Goal: Find specific fact: Find specific fact

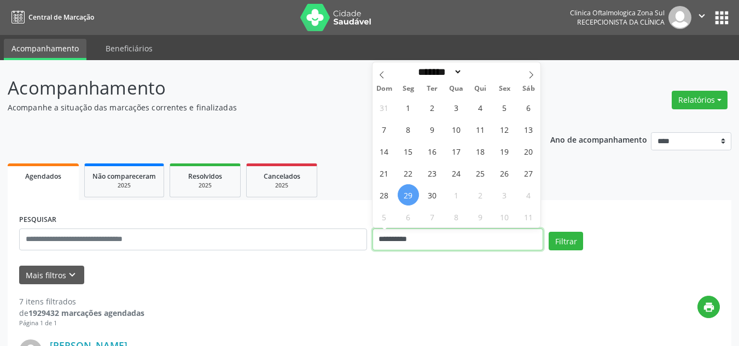
click at [422, 245] on input "**********" at bounding box center [458, 240] width 171 height 22
click at [524, 73] on span at bounding box center [531, 71] width 19 height 19
select select "*"
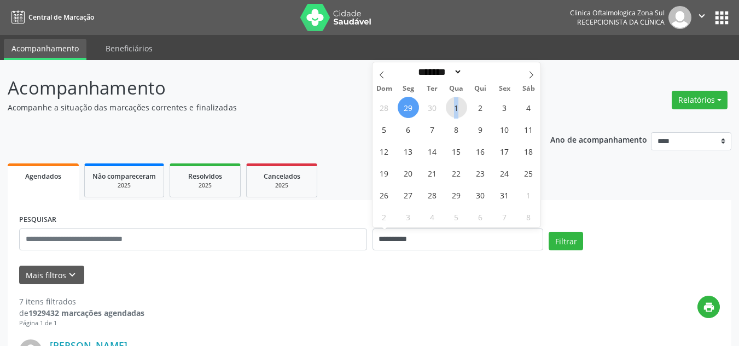
drag, startPoint x: 457, startPoint y: 104, endPoint x: 459, endPoint y: 117, distance: 13.3
click at [459, 117] on span "1" at bounding box center [456, 107] width 21 height 21
type input "**********"
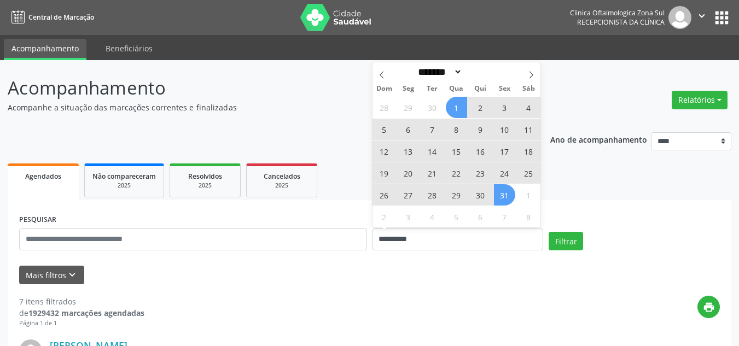
click at [495, 193] on span "31" at bounding box center [504, 194] width 21 height 21
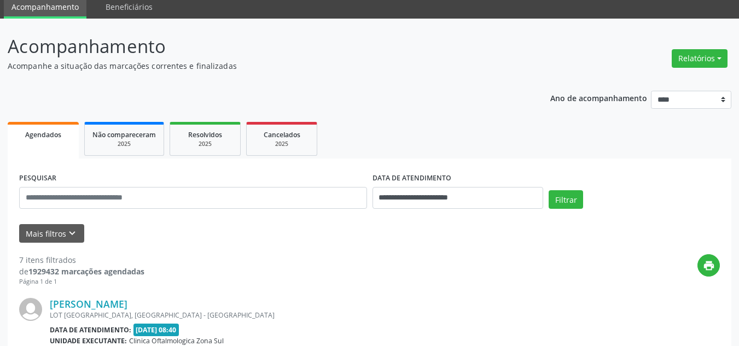
scroll to position [109, 0]
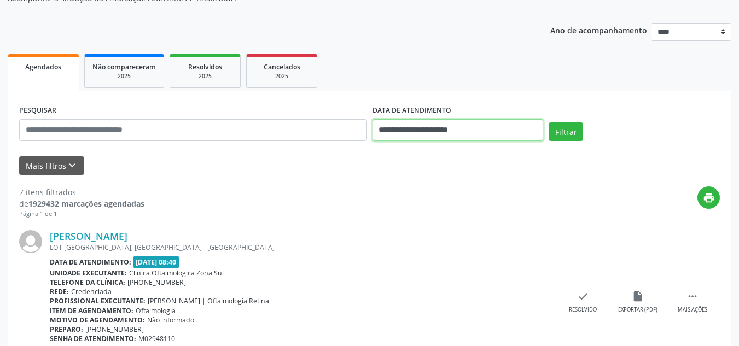
click at [475, 133] on input "**********" at bounding box center [458, 130] width 171 height 22
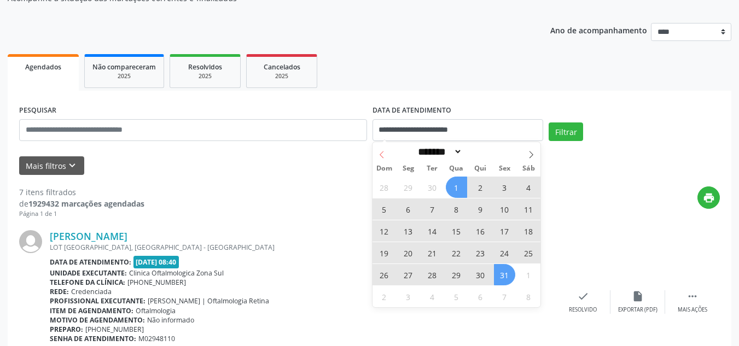
click at [381, 154] on icon at bounding box center [382, 155] width 8 height 8
select select "*"
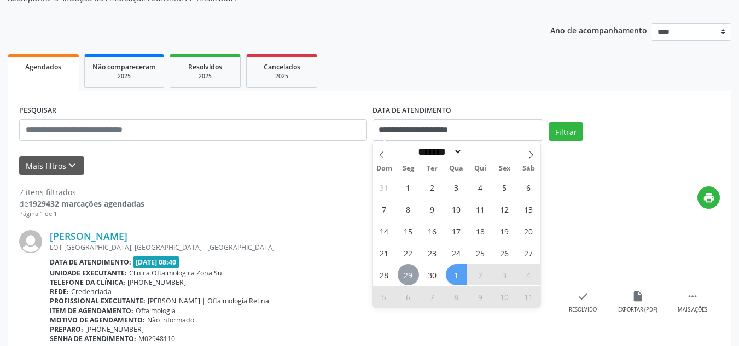
click at [407, 280] on span "29" at bounding box center [408, 274] width 21 height 21
type input "**********"
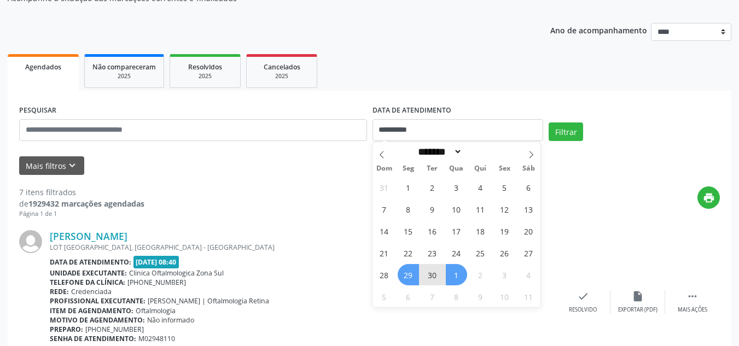
drag, startPoint x: 443, startPoint y: 280, endPoint x: 451, endPoint y: 277, distance: 8.0
click at [451, 277] on div "31 1 2 3 4 5 6 7 8 9 10 11 12 13 14 15 16 17 18 19 20 21 22 23 24 25 26 27 28 2…" at bounding box center [457, 241] width 169 height 131
click at [451, 277] on span "1" at bounding box center [456, 274] width 21 height 21
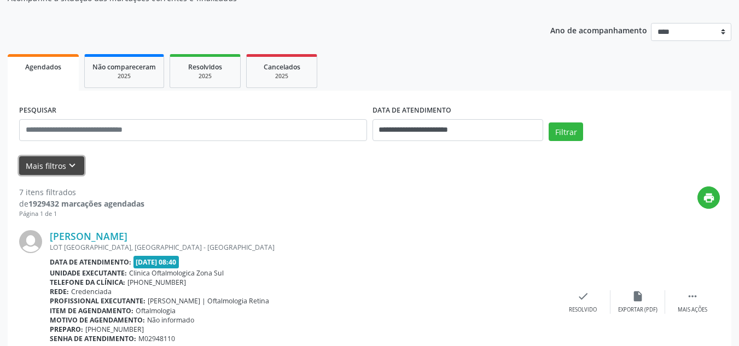
click at [74, 166] on icon "keyboard_arrow_down" at bounding box center [72, 166] width 12 height 12
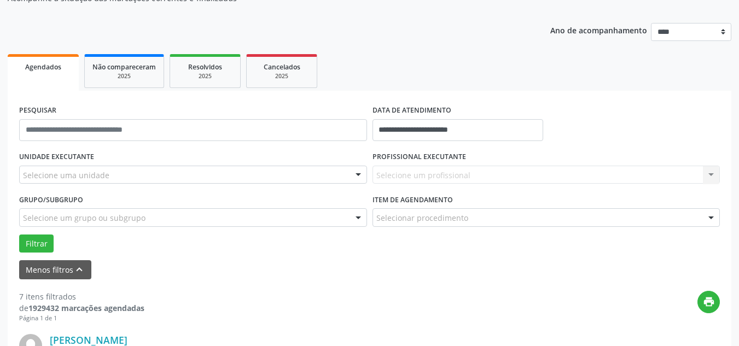
click at [185, 172] on div "Selecione uma unidade" at bounding box center [193, 175] width 348 height 19
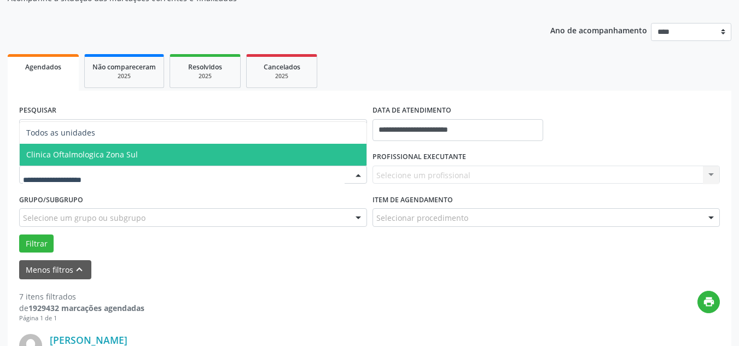
click at [156, 155] on span "Clinica Oftalmologica Zona Sul" at bounding box center [193, 155] width 347 height 22
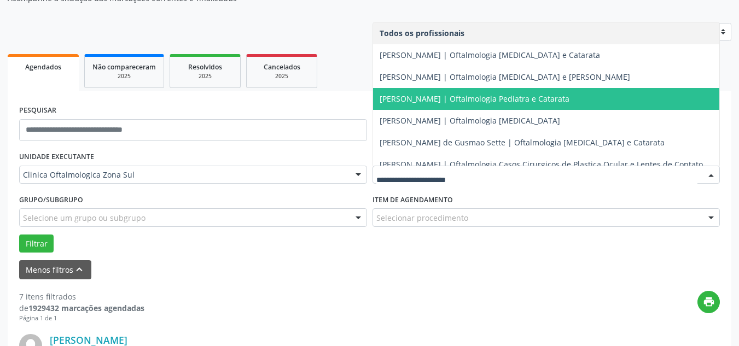
click at [432, 95] on span "[PERSON_NAME] | Oftalmologia Pediatra e Catarata" at bounding box center [475, 99] width 190 height 10
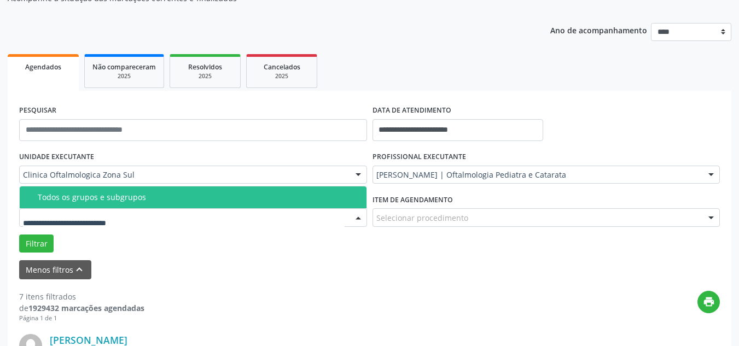
click at [108, 203] on span "Todos os grupos e subgrupos" at bounding box center [193, 198] width 347 height 22
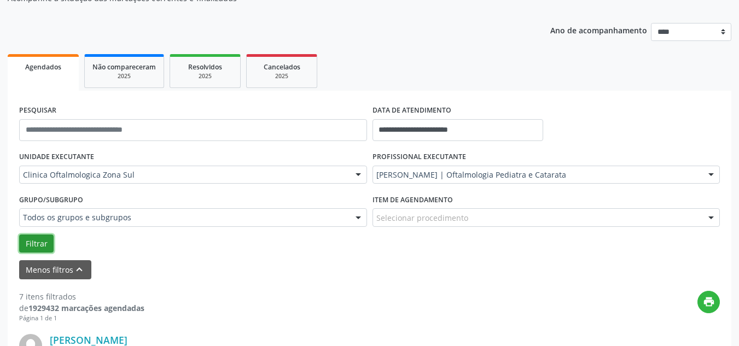
click at [46, 243] on button "Filtrar" at bounding box center [36, 244] width 34 height 19
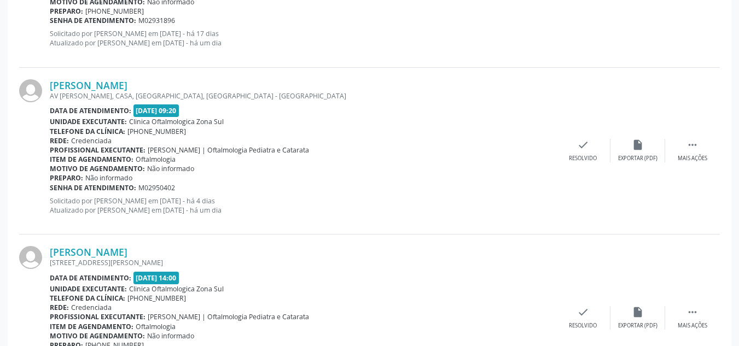
scroll to position [885, 0]
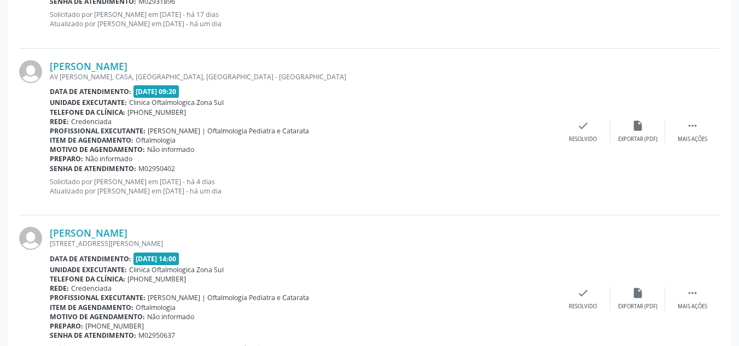
drag, startPoint x: 228, startPoint y: 61, endPoint x: 49, endPoint y: 69, distance: 179.1
click at [49, 69] on div "[PERSON_NAME] AV [PERSON_NAME], CASA, [GEOGRAPHIC_DATA], [GEOGRAPHIC_DATA] - [G…" at bounding box center [369, 132] width 701 height 167
copy div "[PERSON_NAME]"
drag, startPoint x: 177, startPoint y: 167, endPoint x: 51, endPoint y: 170, distance: 125.9
click at [51, 170] on div "Senha de atendimento: M02950402" at bounding box center [303, 168] width 506 height 9
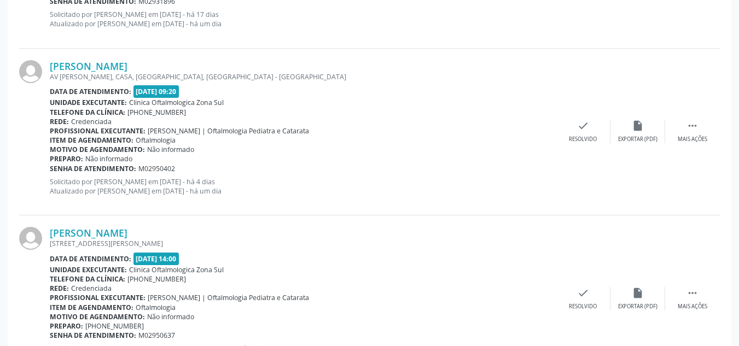
copy div "Senha de atendimento: M02950402"
click at [127, 66] on link "[PERSON_NAME]" at bounding box center [89, 66] width 78 height 12
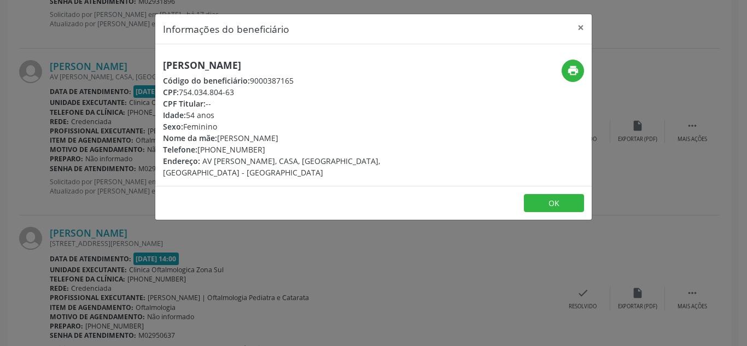
drag, startPoint x: 180, startPoint y: 90, endPoint x: 250, endPoint y: 93, distance: 70.1
click at [250, 93] on div "CPF: 754.034.804-63" at bounding box center [301, 91] width 276 height 11
copy div "754.034.804-63"
drag, startPoint x: 218, startPoint y: 137, endPoint x: 269, endPoint y: 143, distance: 50.8
click at [301, 137] on div "Nome da mãe: [PERSON_NAME]" at bounding box center [301, 137] width 276 height 11
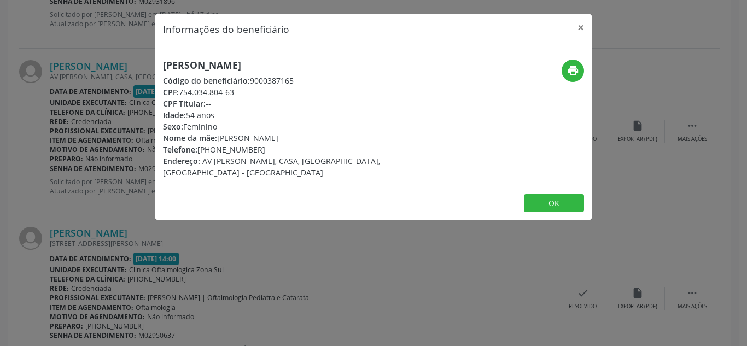
drag, startPoint x: 259, startPoint y: 150, endPoint x: 200, endPoint y: 150, distance: 59.1
click at [200, 150] on div "Telefone: [PHONE_NUMBER]" at bounding box center [301, 149] width 276 height 11
copy div "[PHONE_NUMBER]"
click at [584, 25] on button "×" at bounding box center [581, 27] width 22 height 27
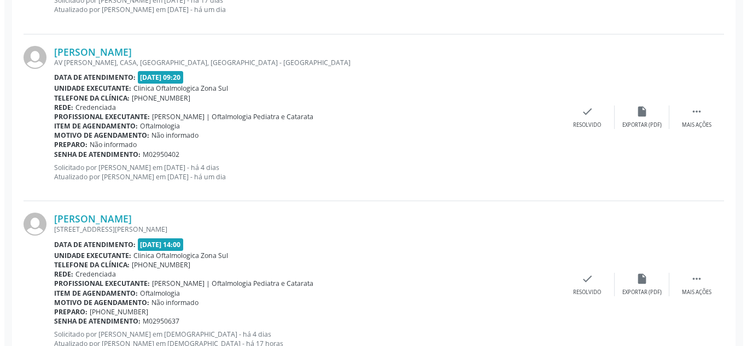
scroll to position [940, 0]
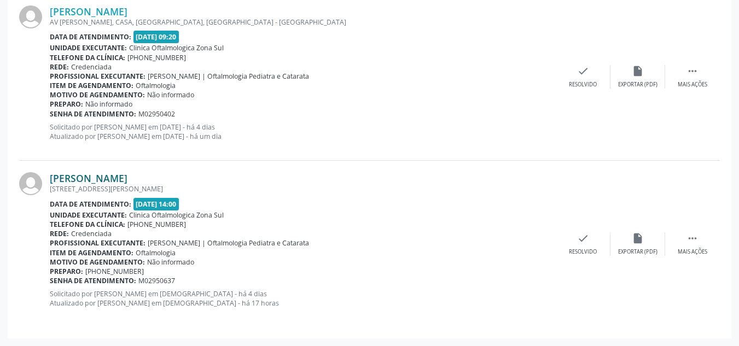
drag, startPoint x: 246, startPoint y: 176, endPoint x: 66, endPoint y: 171, distance: 179.5
click at [52, 174] on div "[PERSON_NAME]" at bounding box center [303, 178] width 506 height 12
copy link "[PERSON_NAME]"
drag, startPoint x: 190, startPoint y: 283, endPoint x: 49, endPoint y: 280, distance: 141.2
click at [49, 280] on div "[PERSON_NAME] [GEOGRAPHIC_DATA][PERSON_NAME], [GEOGRAPHIC_DATA], [GEOGRAPHIC_DA…" at bounding box center [369, 244] width 701 height 166
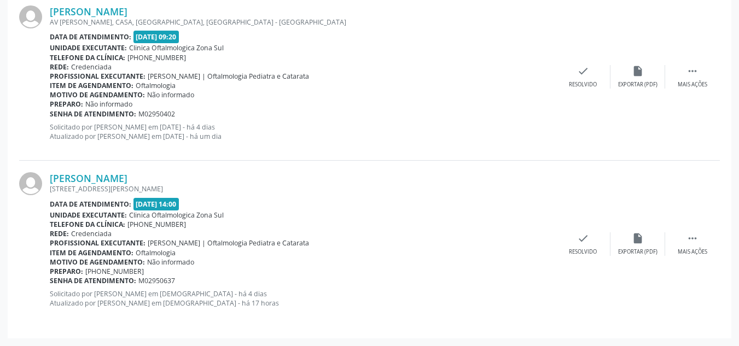
click at [95, 281] on b "Senha de atendimento:" at bounding box center [93, 280] width 86 height 9
click at [98, 281] on b "Senha de atendimento:" at bounding box center [93, 280] width 86 height 9
click at [97, 281] on b "Senha de atendimento:" at bounding box center [93, 280] width 86 height 9
click at [96, 282] on b "Senha de atendimento:" at bounding box center [93, 280] width 86 height 9
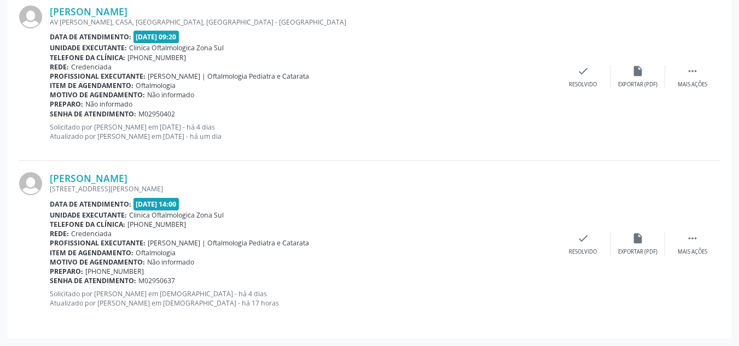
drag, startPoint x: 95, startPoint y: 282, endPoint x: 209, endPoint y: 283, distance: 114.4
click at [209, 283] on div "Senha de atendimento: M02950637" at bounding box center [303, 280] width 506 height 9
drag, startPoint x: 174, startPoint y: 287, endPoint x: 49, endPoint y: 280, distance: 125.5
click at [49, 280] on div "[PERSON_NAME] [GEOGRAPHIC_DATA][PERSON_NAME], [GEOGRAPHIC_DATA], [GEOGRAPHIC_DA…" at bounding box center [369, 244] width 701 height 166
click at [53, 280] on b "Senha de atendimento:" at bounding box center [93, 280] width 86 height 9
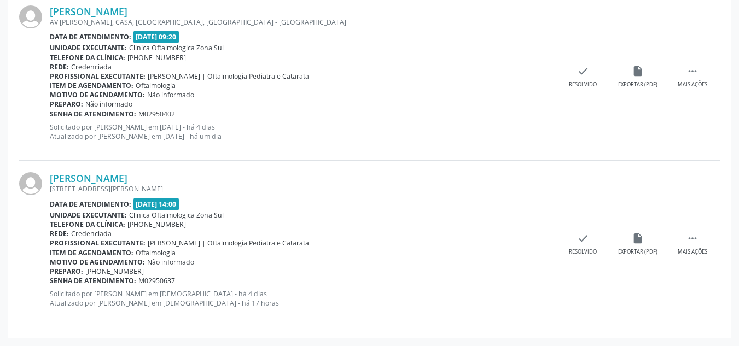
click at [53, 280] on b "Senha de atendimento:" at bounding box center [93, 280] width 86 height 9
click at [60, 280] on b "Senha de atendimento:" at bounding box center [93, 280] width 86 height 9
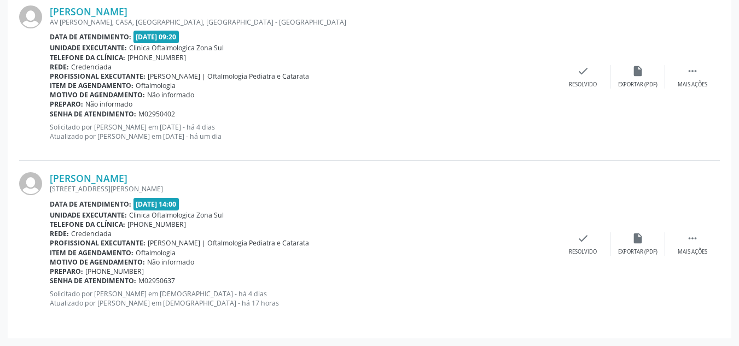
click at [207, 285] on div "Senha de atendimento: M02950637" at bounding box center [303, 280] width 506 height 9
drag, startPoint x: 185, startPoint y: 286, endPoint x: 51, endPoint y: 284, distance: 134.1
click at [51, 284] on div "Senha de atendimento: M02950637" at bounding box center [303, 280] width 506 height 9
copy div "Senha de atendimento: M02950637"
click at [127, 178] on link "[PERSON_NAME]" at bounding box center [89, 178] width 78 height 12
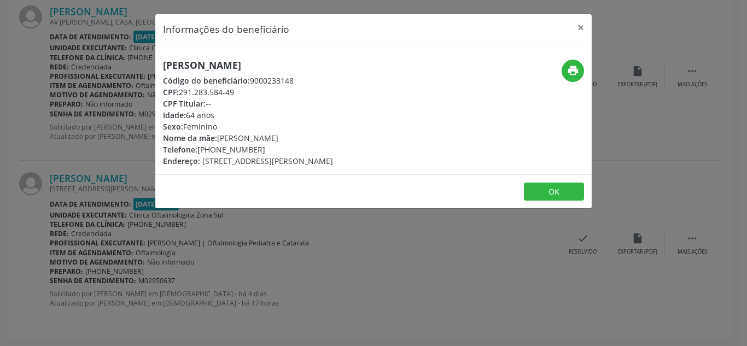
drag, startPoint x: 182, startPoint y: 91, endPoint x: 245, endPoint y: 91, distance: 62.9
click at [245, 91] on div "CPF: 291.283.584-49" at bounding box center [248, 91] width 170 height 11
copy div "291.283.584-49"
